Goal: Transaction & Acquisition: Download file/media

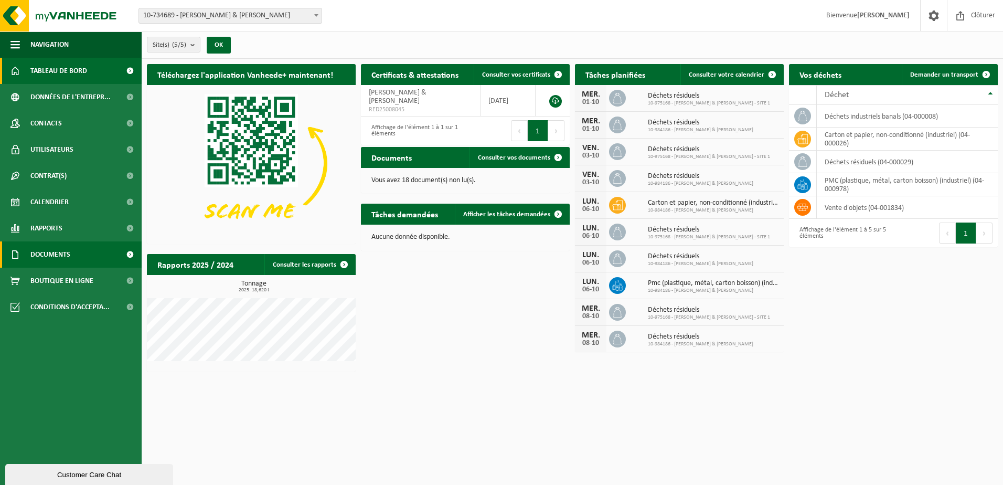
click at [59, 253] on span "Documents" at bounding box center [50, 254] width 40 height 26
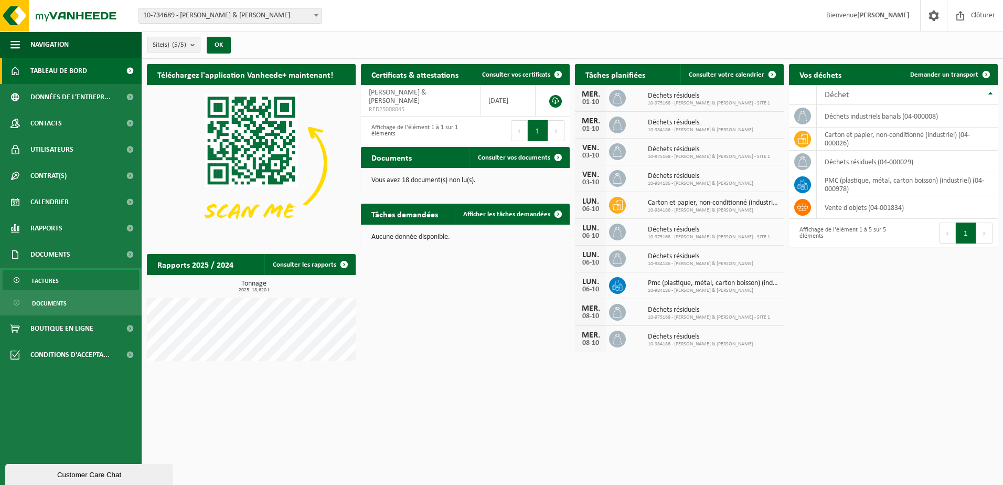
click at [62, 280] on link "Factures" at bounding box center [71, 280] width 136 height 20
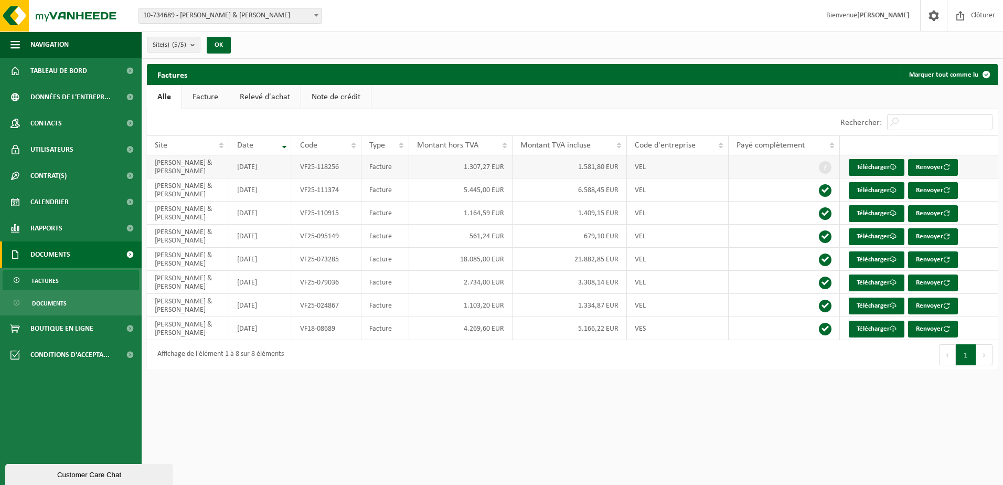
click at [240, 167] on td "[DATE]" at bounding box center [260, 166] width 63 height 23
click at [882, 162] on link "Télécharger" at bounding box center [877, 167] width 56 height 17
